Goal: Information Seeking & Learning: Learn about a topic

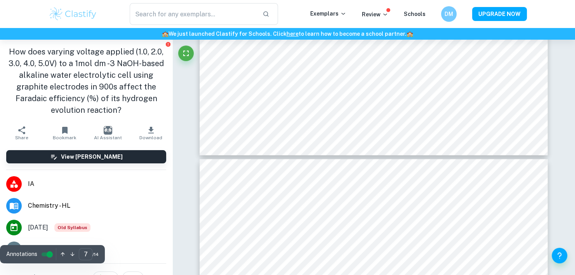
scroll to position [3186, 0]
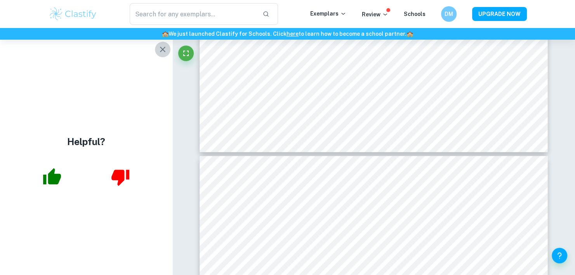
click at [164, 46] on icon "button" at bounding box center [162, 49] width 9 height 9
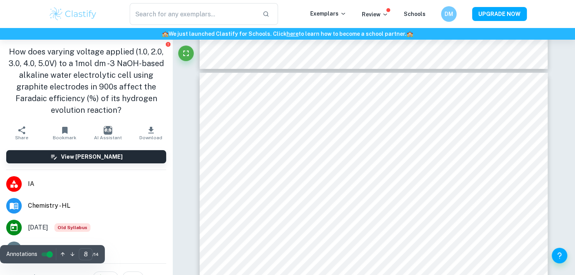
scroll to position [3269, 0]
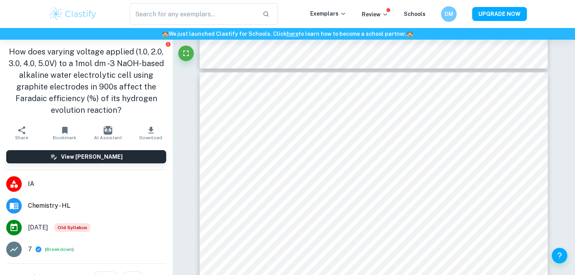
click at [550, 178] on div "Correct Criterion A Choice of the topic and research question is well-justified…" at bounding box center [373, 14] width 403 height 6488
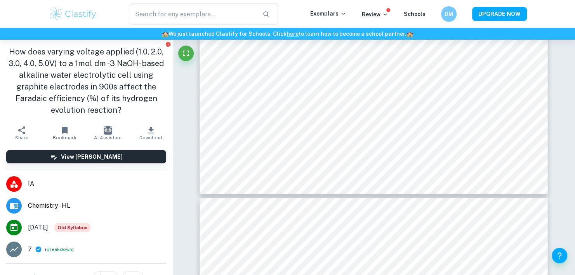
scroll to position [3144, 0]
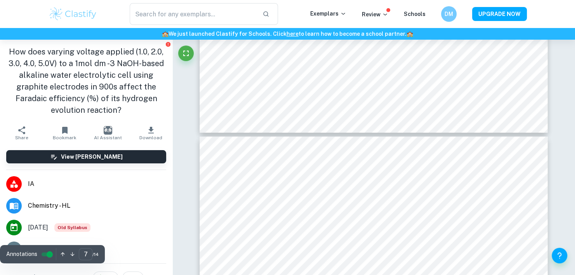
type input "8"
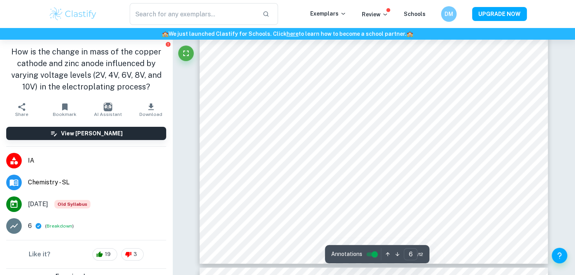
scroll to position [2875, 0]
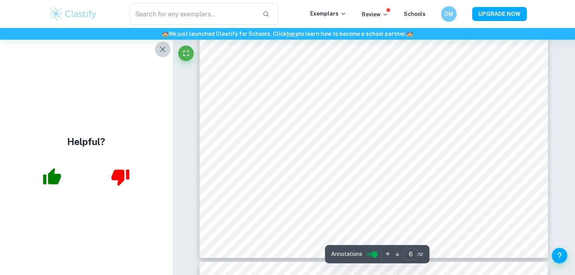
click at [164, 52] on icon "button" at bounding box center [162, 49] width 9 height 9
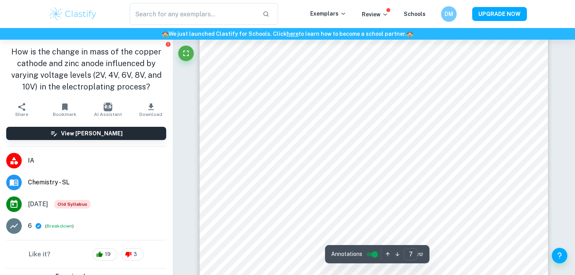
scroll to position [3256, 0]
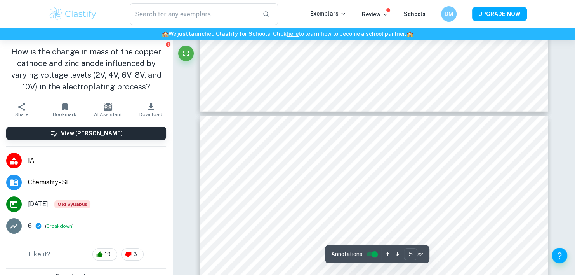
type input "6"
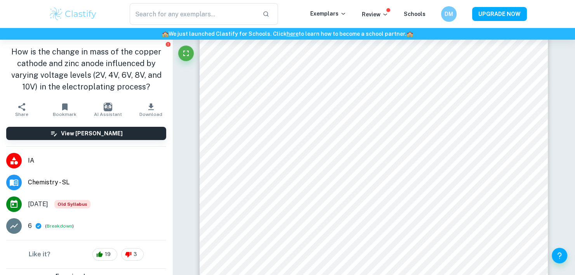
scroll to position [2713, 0]
